Goal: Task Accomplishment & Management: Use online tool/utility

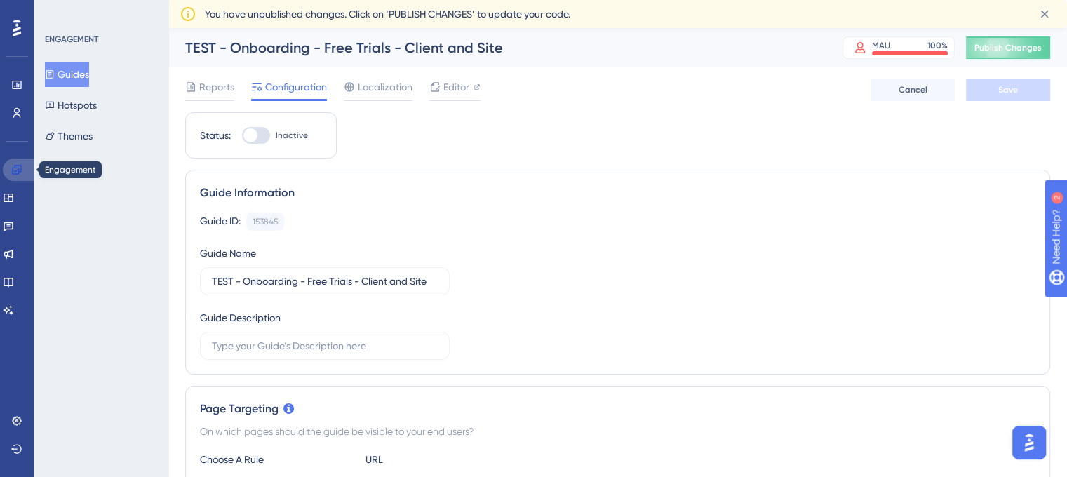
click at [14, 167] on icon at bounding box center [16, 169] width 9 height 9
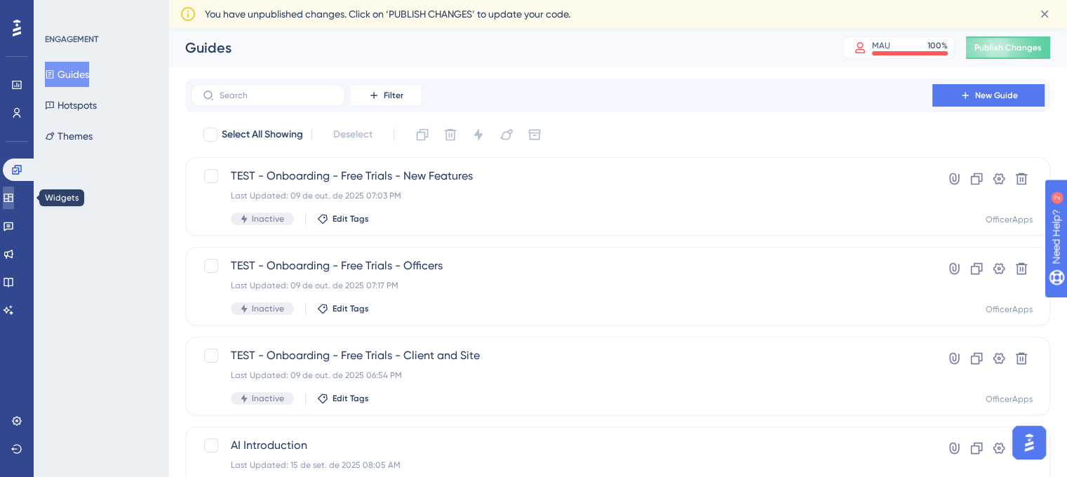
click at [14, 193] on link at bounding box center [8, 198] width 11 height 22
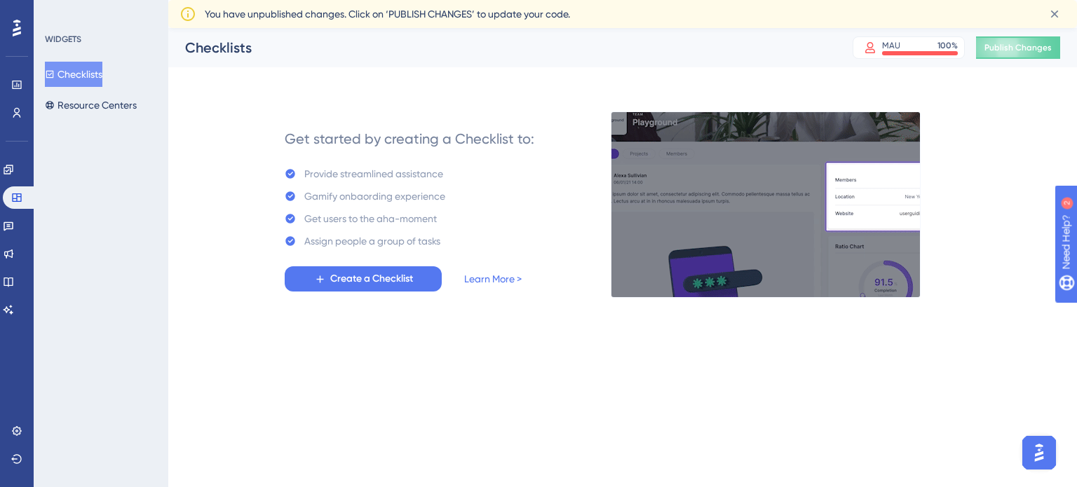
click at [72, 65] on button "Checklists" at bounding box center [74, 74] width 58 height 25
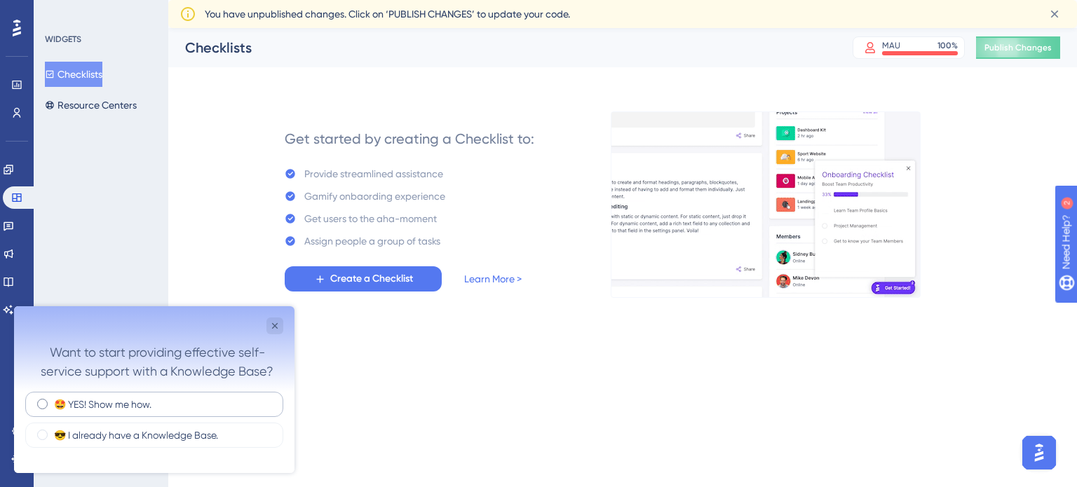
click at [130, 403] on label "🤩 YES! Show me how." at bounding box center [102, 405] width 97 height 14
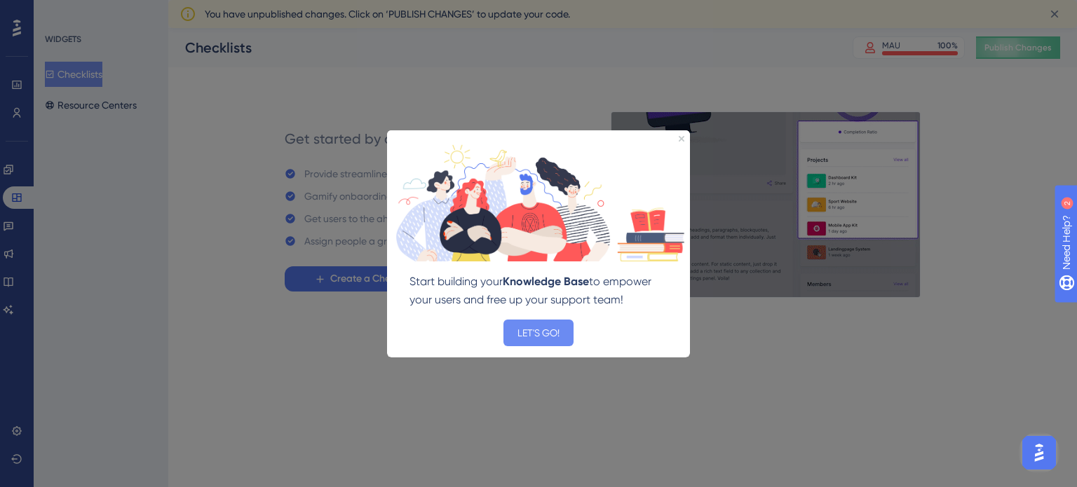
click at [544, 339] on button "LET'S GO!" at bounding box center [539, 332] width 70 height 27
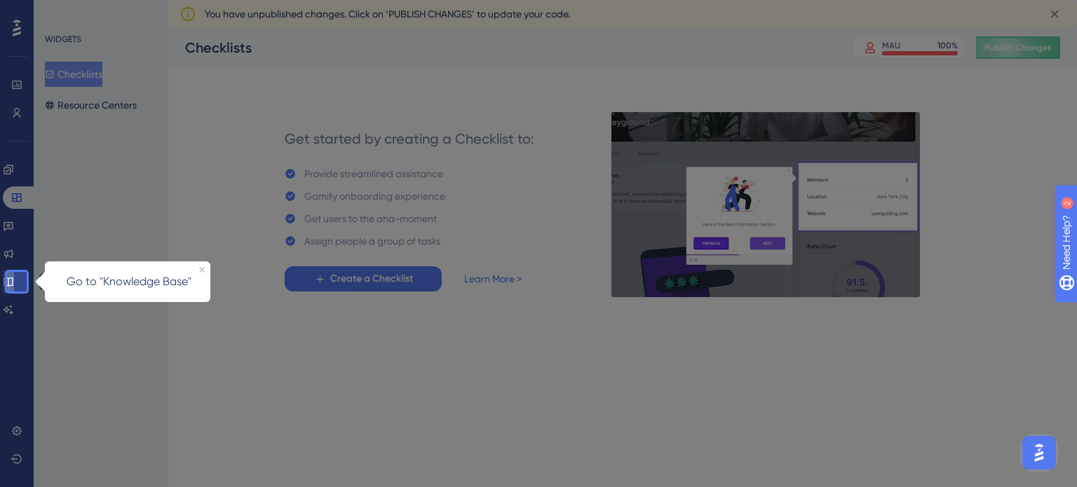
click at [14, 283] on icon at bounding box center [8, 281] width 11 height 11
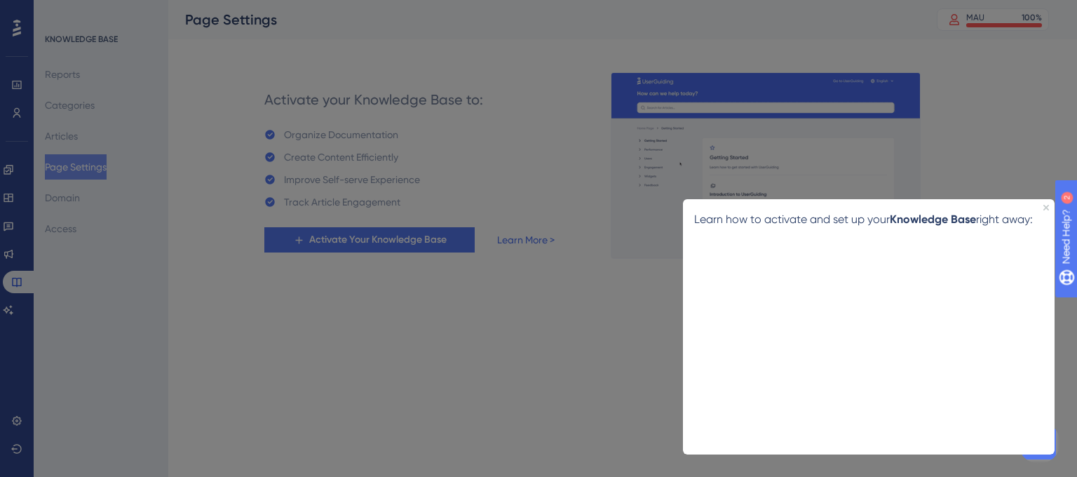
click at [172, 263] on div at bounding box center [538, 238] width 1077 height 477
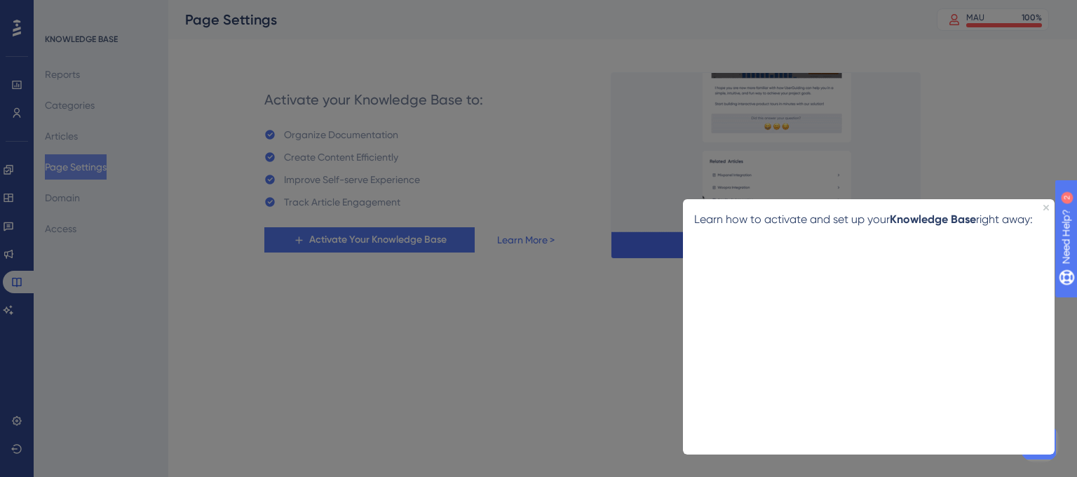
click at [1050, 204] on div "Learn how to activate and set up your Knowledge Base right away:" at bounding box center [869, 218] width 372 height 41
drag, startPoint x: 1728, startPoint y: 404, endPoint x: 1046, endPoint y: 206, distance: 710.1
click at [1046, 206] on icon "Close Preview" at bounding box center [1047, 207] width 6 height 6
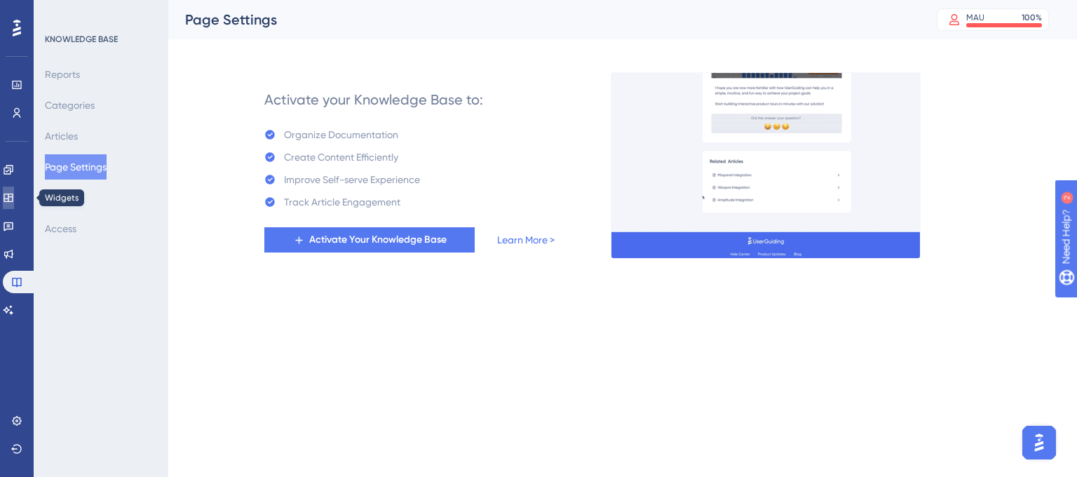
click at [14, 198] on icon at bounding box center [8, 197] width 11 height 11
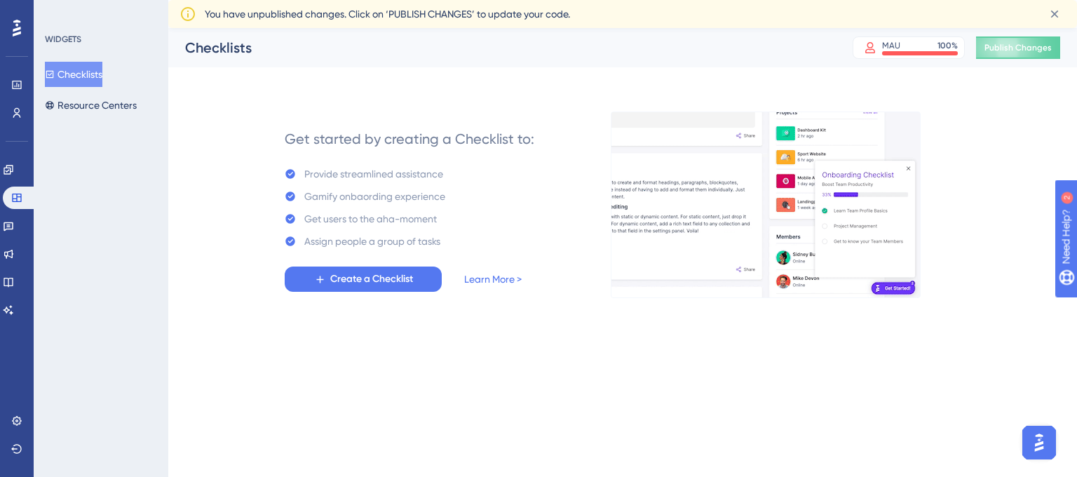
click at [84, 77] on button "Checklists" at bounding box center [74, 74] width 58 height 25
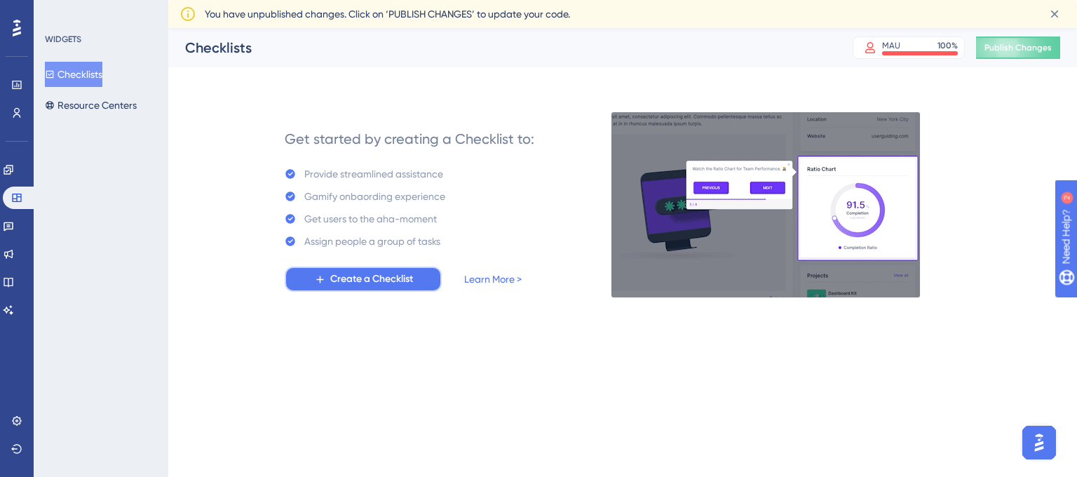
click at [379, 274] on span "Create a Checklist" at bounding box center [371, 279] width 83 height 17
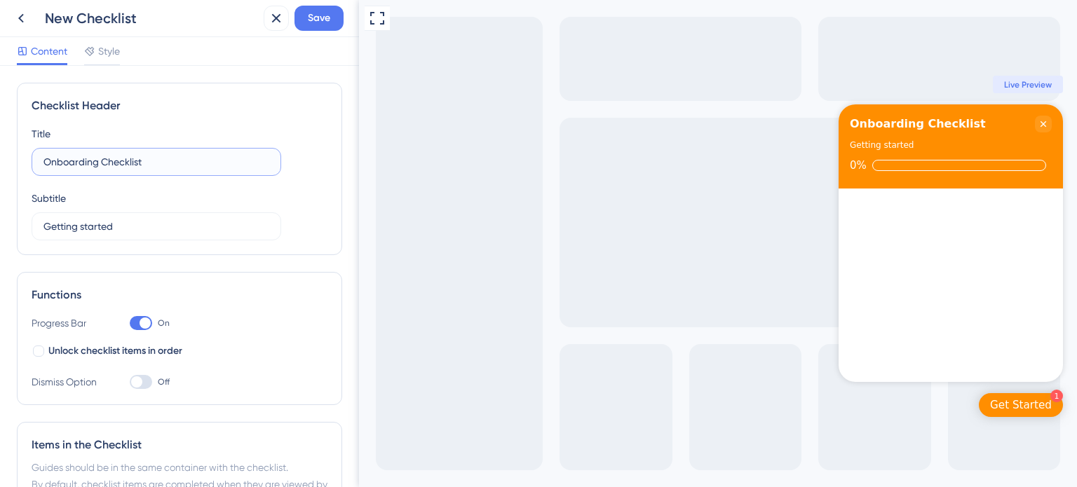
click at [182, 161] on input "Onboarding Checklist" at bounding box center [156, 161] width 226 height 15
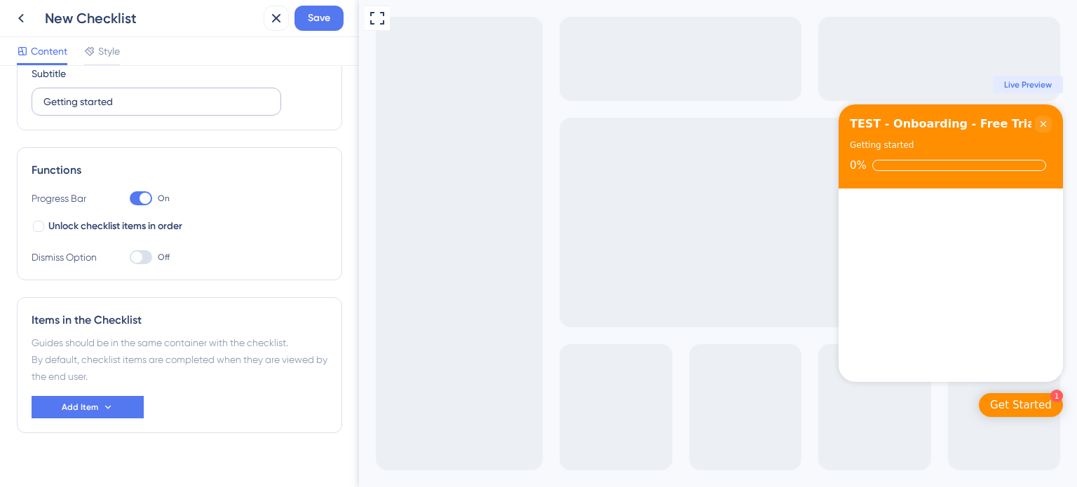
scroll to position [142, 0]
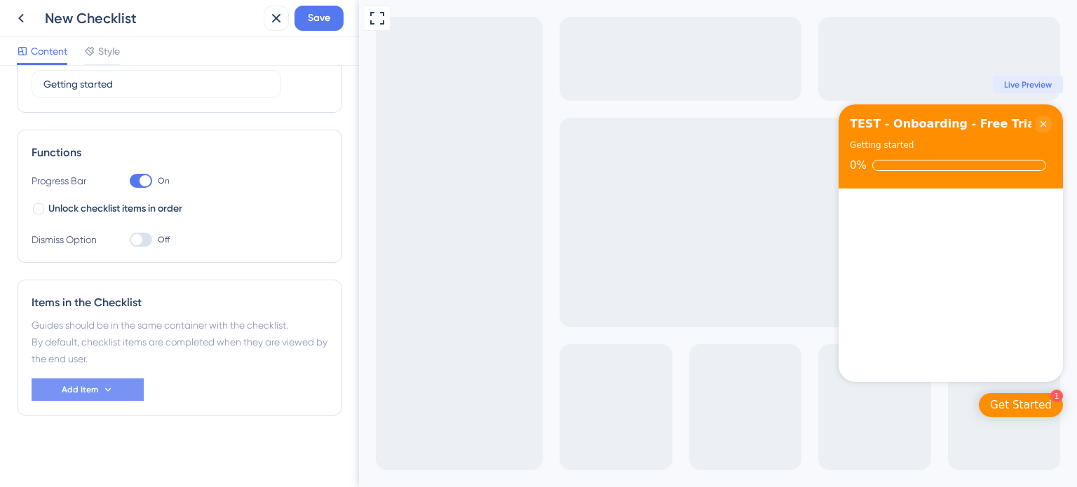
type input "TEST - Onboarding - Free Trials"
click at [80, 389] on span "Add Item" at bounding box center [80, 389] width 36 height 11
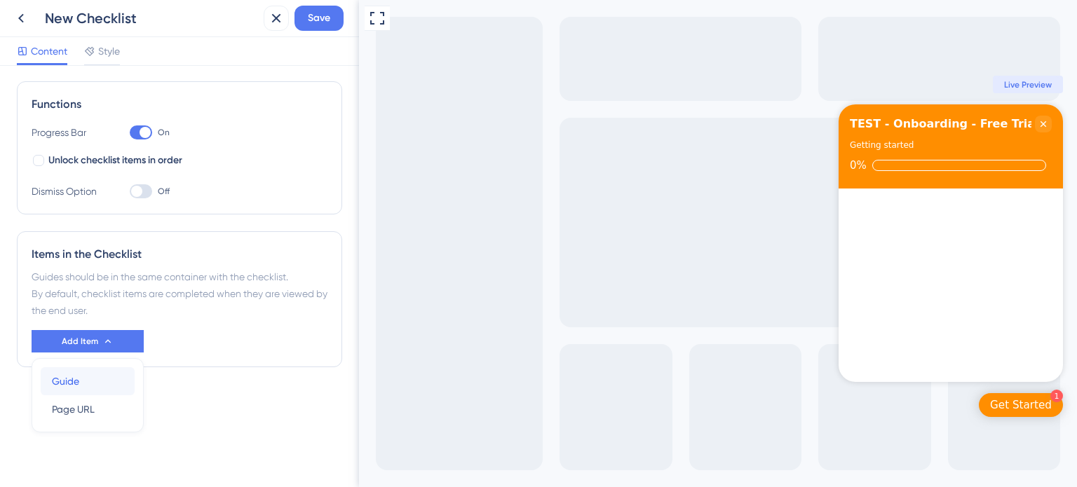
click at [89, 372] on div "Guide Guide" at bounding box center [88, 382] width 72 height 28
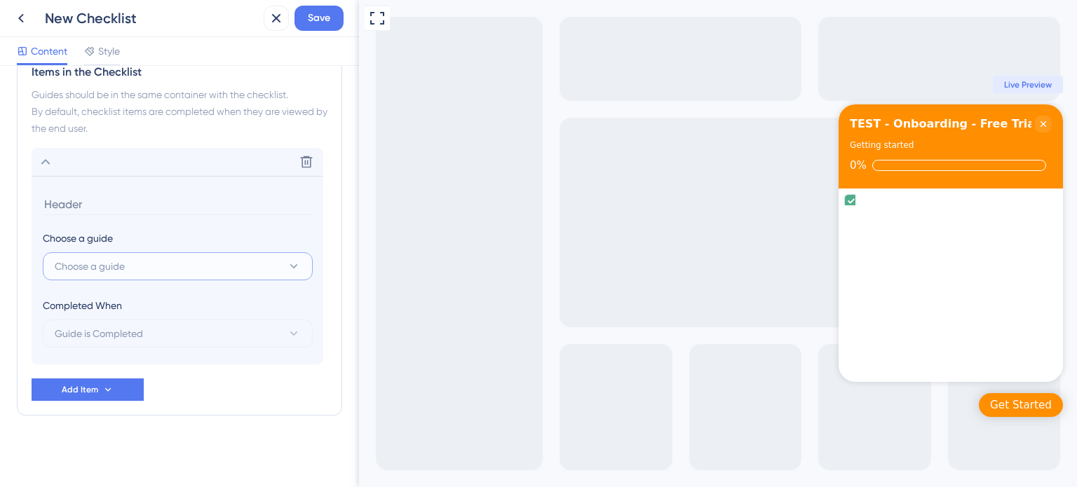
click at [187, 255] on button "Choose a guide" at bounding box center [178, 267] width 270 height 28
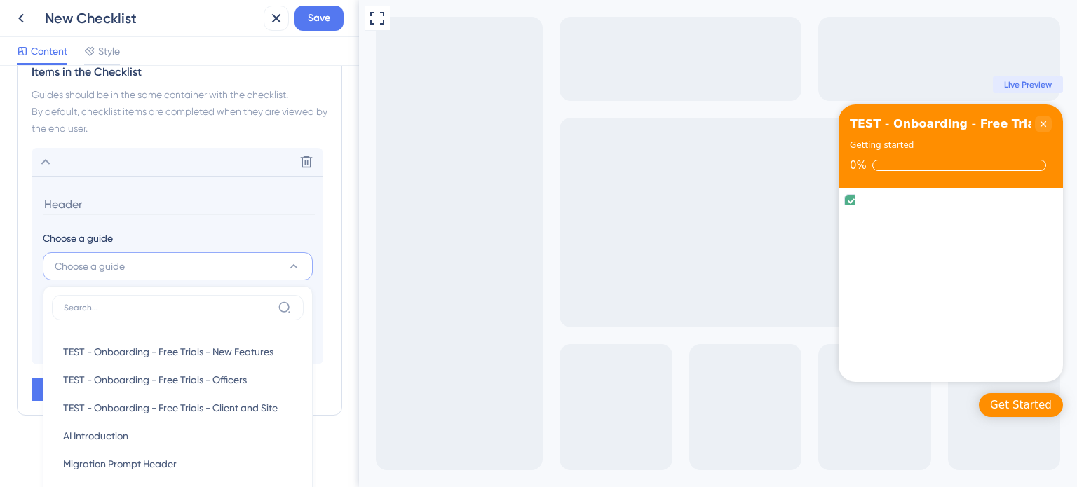
scroll to position [433, 0]
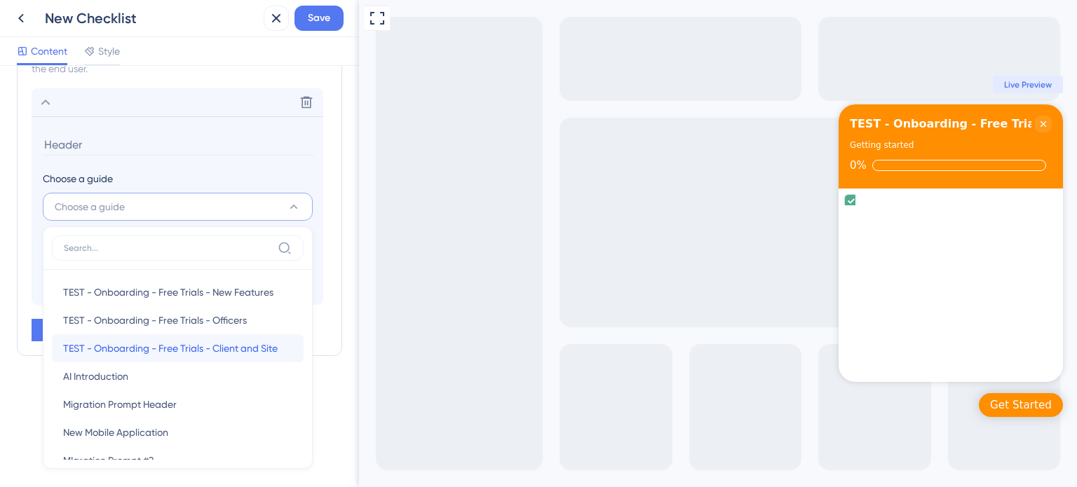
click at [196, 343] on span "TEST - Onboarding - Free Trials - Client and Site" at bounding box center [170, 348] width 215 height 17
type input "TEST - Onboarding - Free Trials - Client and Site"
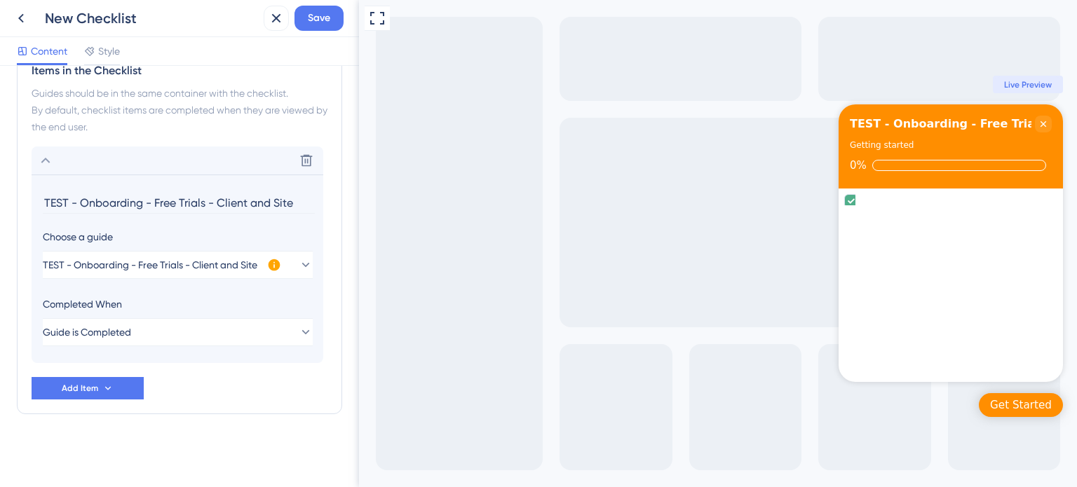
scroll to position [373, 0]
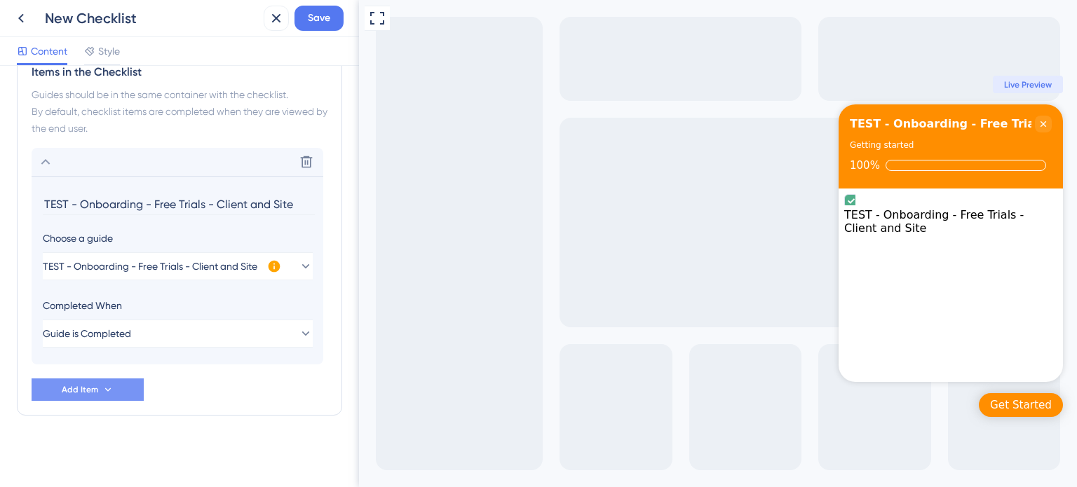
click at [93, 389] on span "Add Item" at bounding box center [80, 389] width 36 height 11
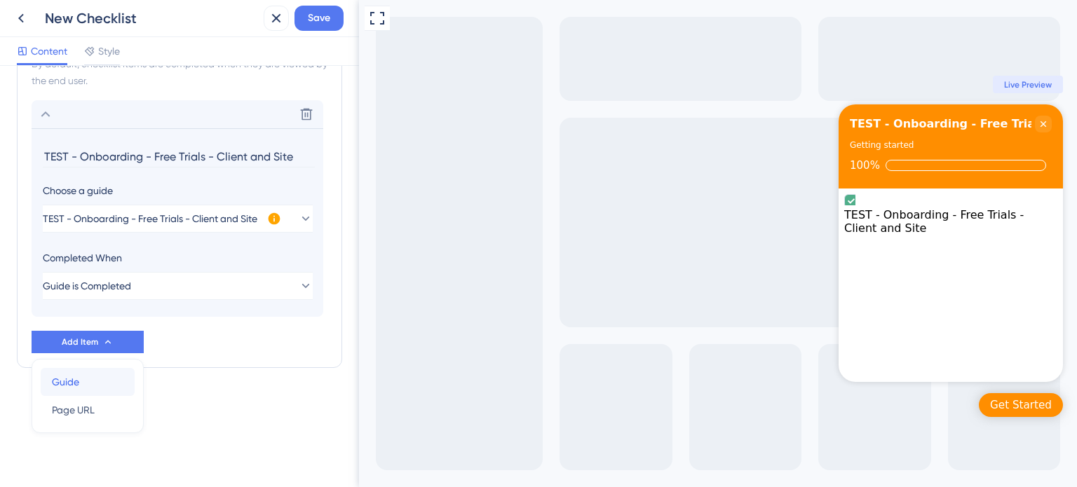
click at [96, 370] on div "Guide Guide" at bounding box center [88, 382] width 72 height 28
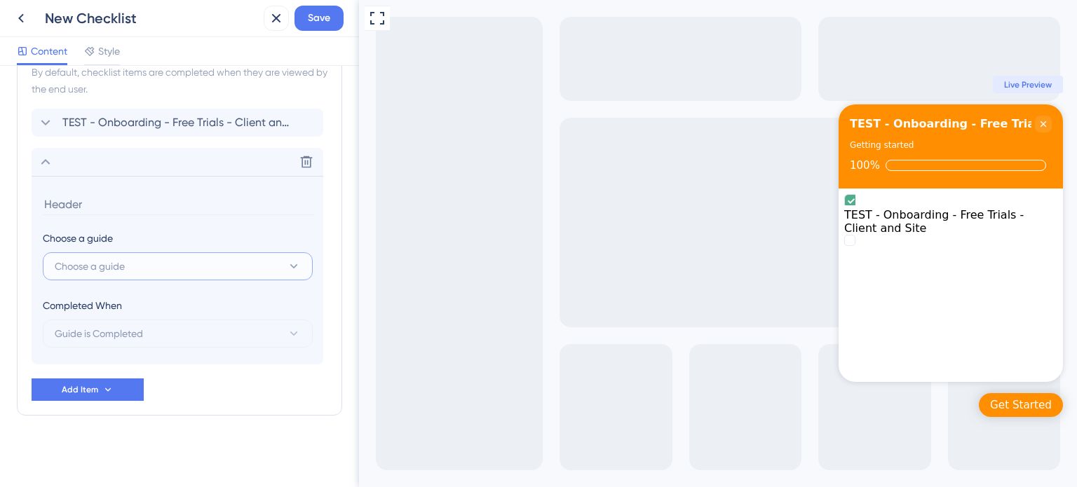
click at [159, 265] on button "Choose a guide" at bounding box center [178, 267] width 270 height 28
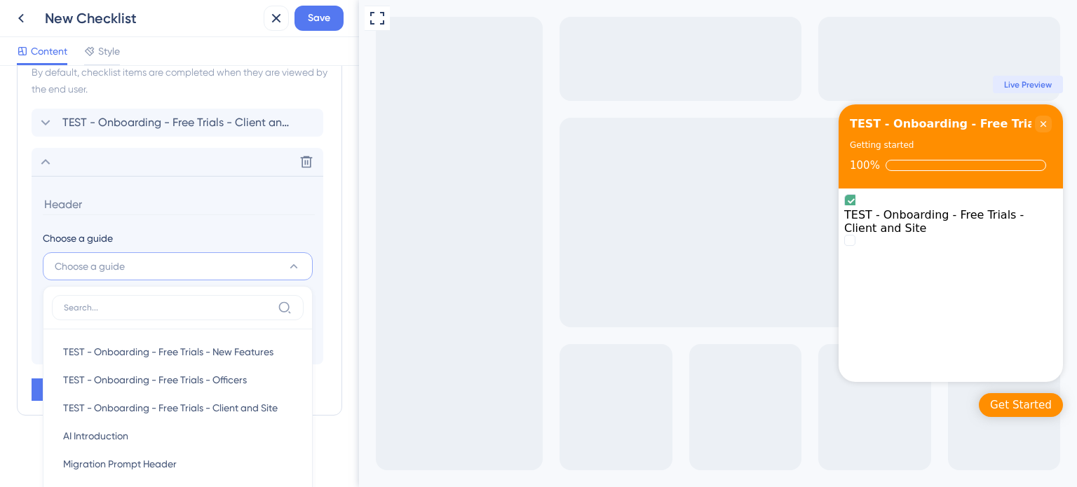
scroll to position [472, 0]
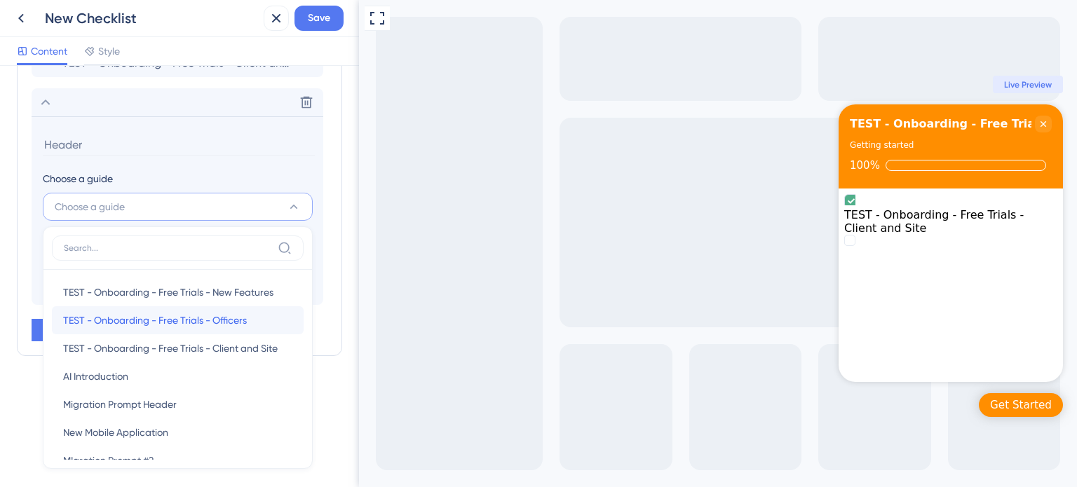
click at [230, 320] on span "TEST - Onboarding - Free Trials - Officers" at bounding box center [155, 320] width 184 height 17
type input "TEST - Onboarding - Free Trials - Officers"
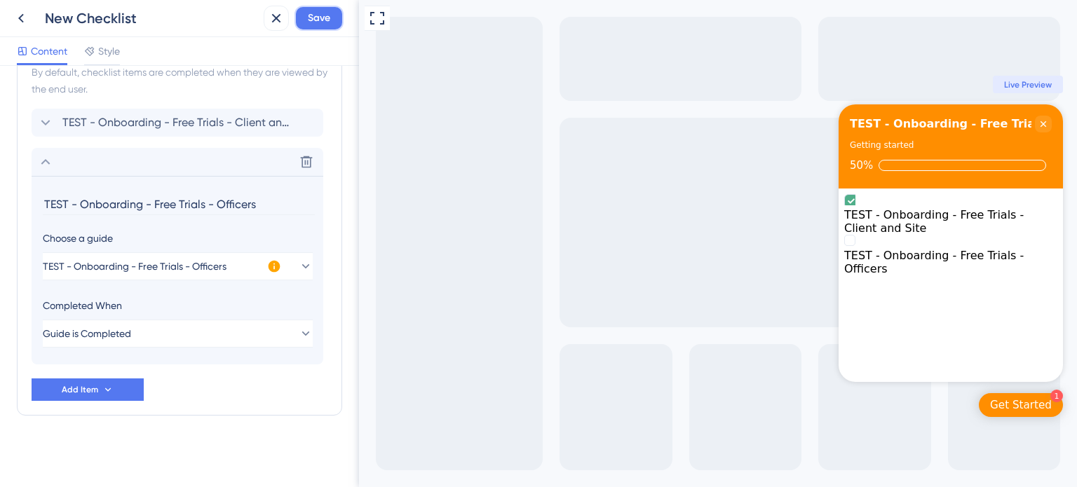
click at [327, 13] on span "Save" at bounding box center [319, 18] width 22 height 17
